Goal: Task Accomplishment & Management: Use online tool/utility

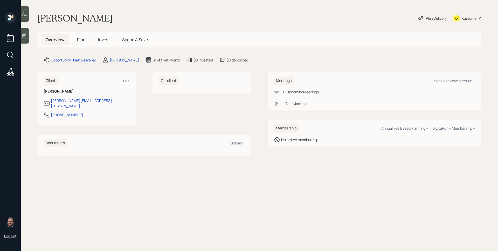
click at [440, 17] on div "Plan Delivery" at bounding box center [436, 18] width 21 height 5
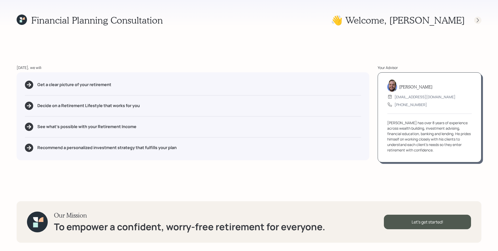
click at [477, 20] on icon at bounding box center [477, 20] width 5 height 5
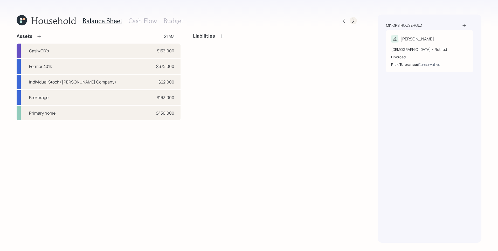
click at [352, 20] on icon at bounding box center [353, 20] width 5 height 5
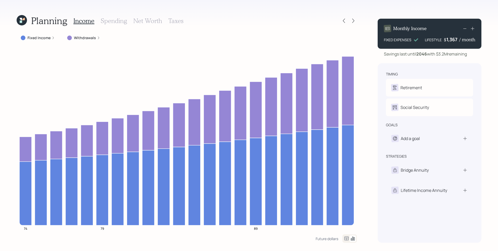
click at [97, 39] on icon at bounding box center [98, 37] width 3 height 3
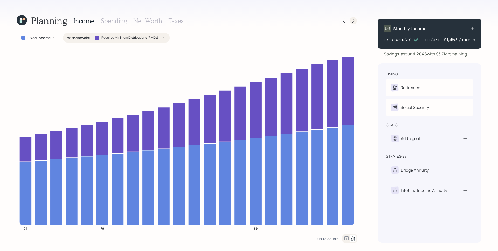
click at [353, 24] on div at bounding box center [353, 20] width 7 height 7
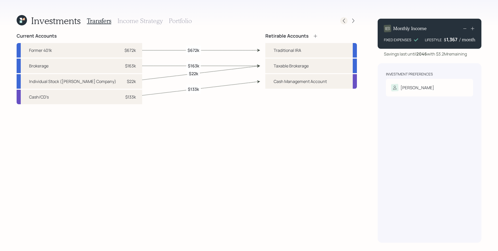
click at [344, 19] on icon at bounding box center [343, 20] width 5 height 5
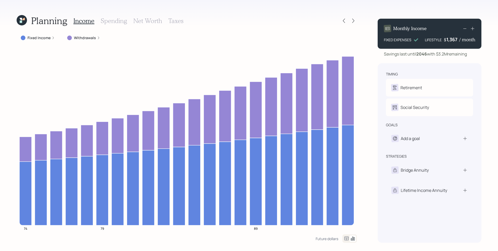
click at [344, 19] on icon at bounding box center [343, 20] width 5 height 5
